Goal: Transaction & Acquisition: Book appointment/travel/reservation

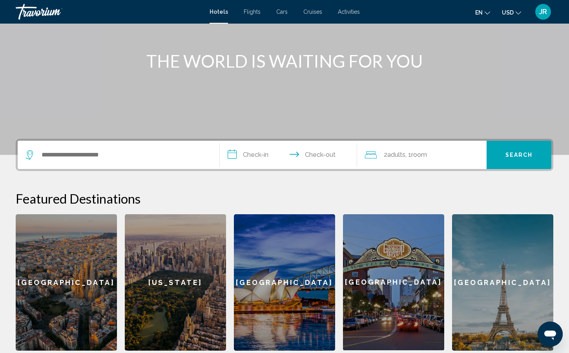
scroll to position [79, 0]
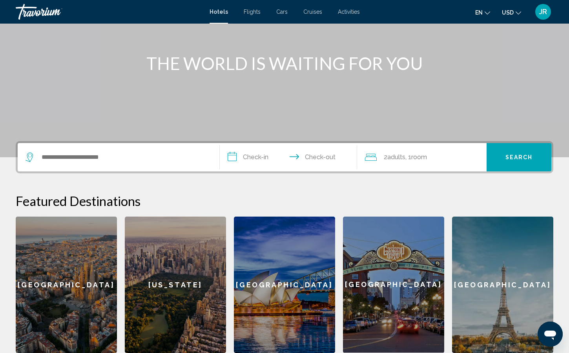
click at [314, 13] on span "Cruises" at bounding box center [312, 12] width 19 height 6
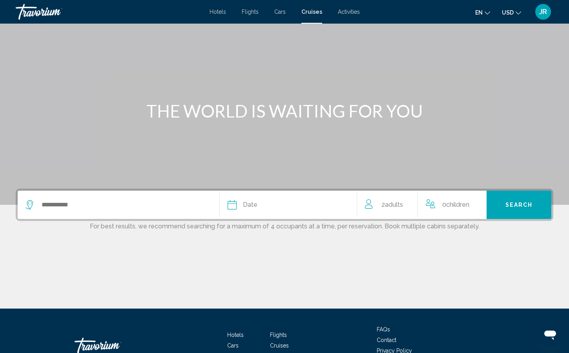
scroll to position [83, 0]
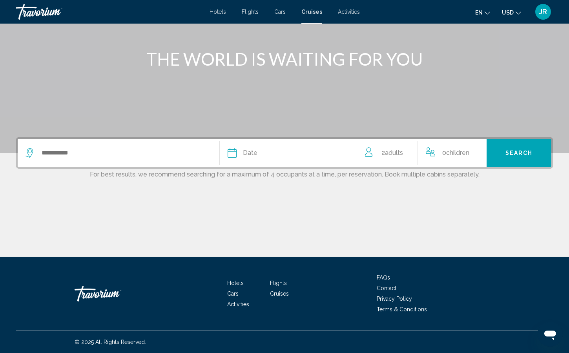
click at [311, 155] on div "Date" at bounding box center [288, 152] width 121 height 11
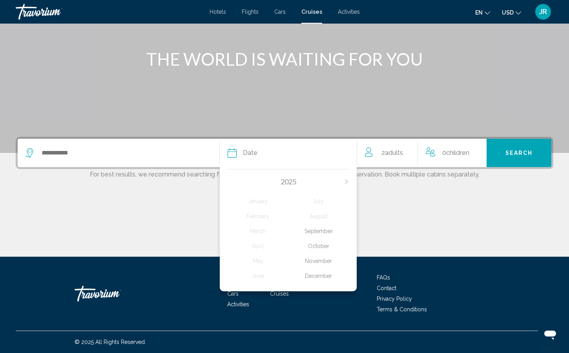
click at [345, 181] on icon "Next month" at bounding box center [346, 181] width 5 height 5
click at [271, 216] on div "February" at bounding box center [258, 216] width 61 height 14
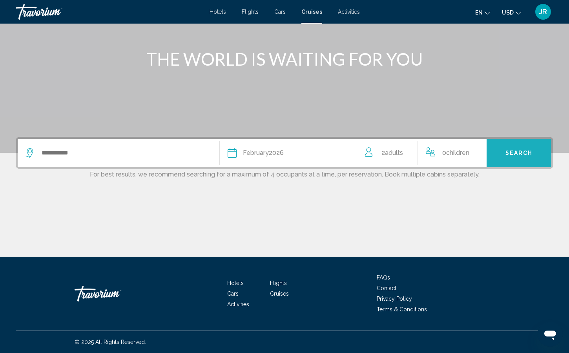
click at [517, 158] on button "Search" at bounding box center [519, 153] width 65 height 28
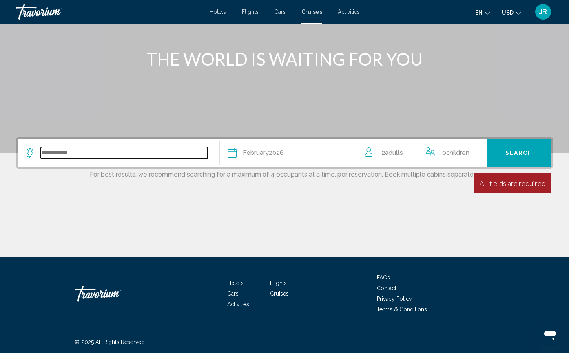
click at [111, 152] on input "Search widget" at bounding box center [124, 153] width 167 height 12
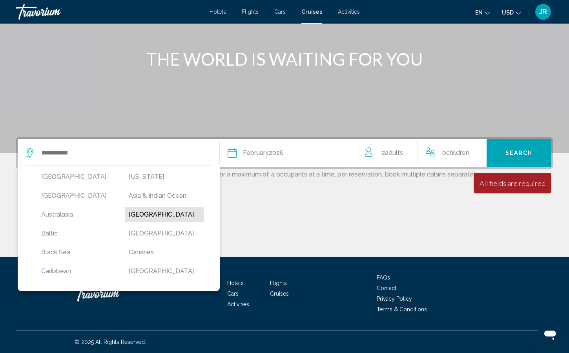
click at [137, 217] on button "[GEOGRAPHIC_DATA]" at bounding box center [165, 214] width 80 height 15
type input "*******"
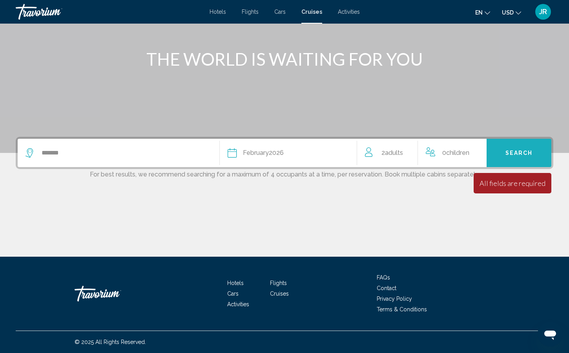
click at [536, 152] on button "Search" at bounding box center [519, 153] width 65 height 28
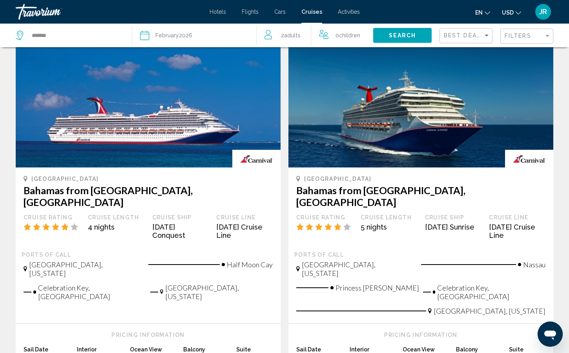
scroll to position [387, 0]
